Goal: Check status: Check status

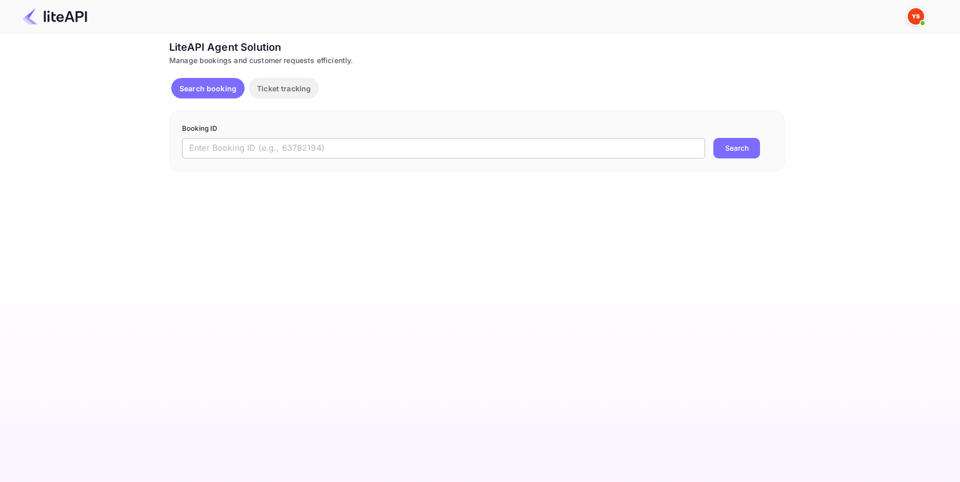
click at [334, 144] on input "text" at bounding box center [443, 148] width 523 height 21
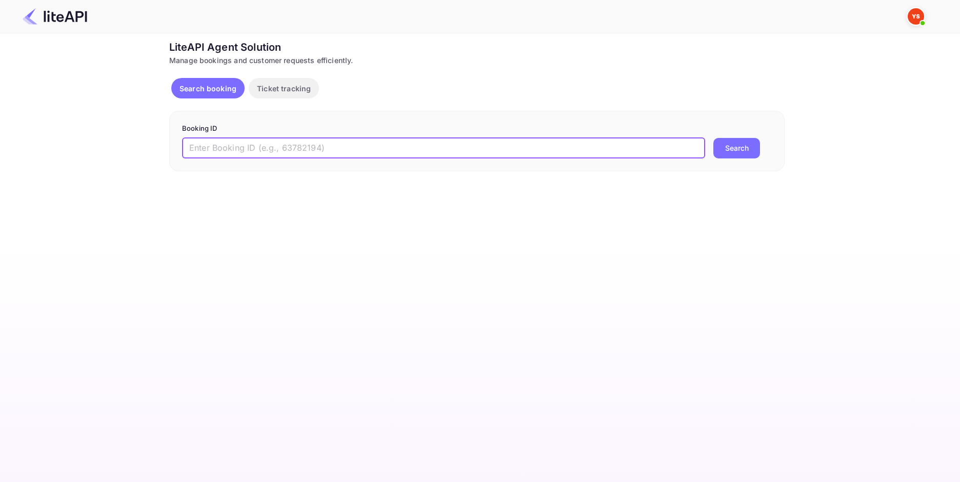
paste input "9224813"
type input "9224813"
click at [728, 154] on button "Search" at bounding box center [736, 148] width 47 height 21
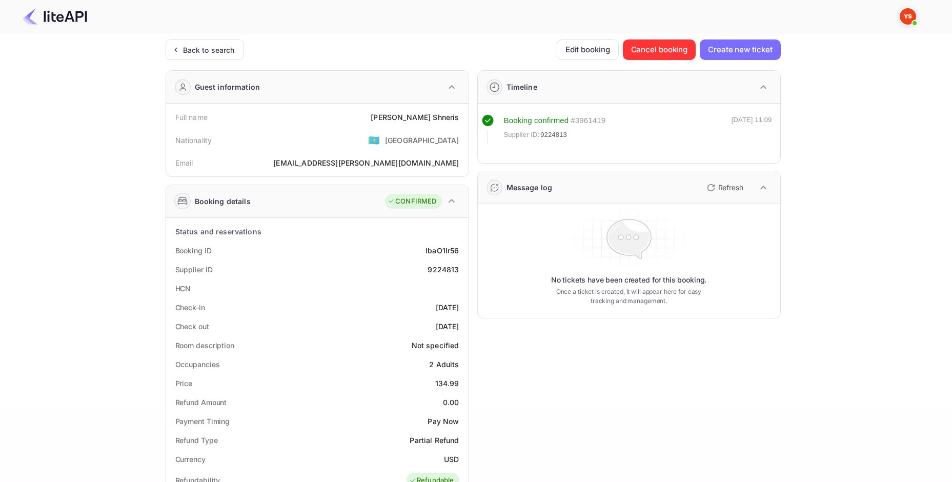
click at [440, 119] on div "[PERSON_NAME]" at bounding box center [415, 117] width 88 height 11
copy div "[PERSON_NAME]"
click at [441, 378] on div "134.99" at bounding box center [447, 383] width 24 height 11
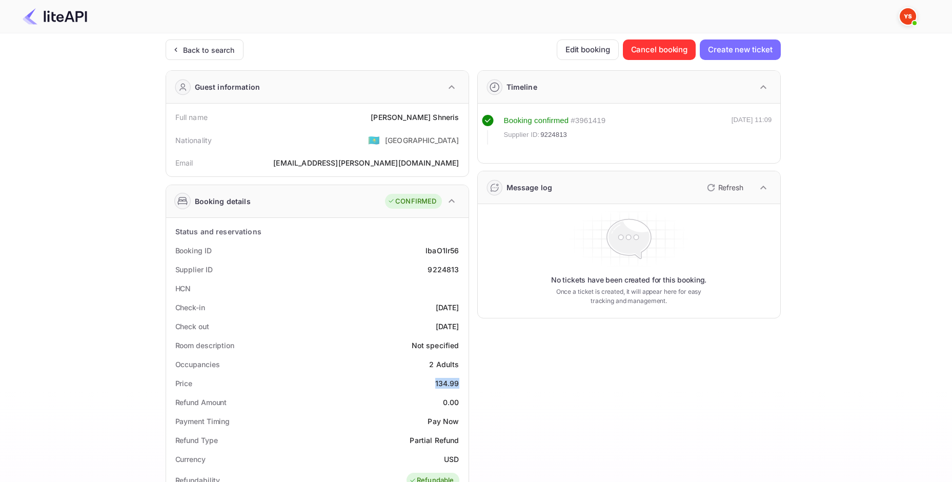
click at [441, 379] on div "134.99" at bounding box center [447, 383] width 24 height 11
copy div "134.99"
click at [448, 463] on div "USD" at bounding box center [451, 459] width 15 height 11
copy div "USD"
